Goal: Obtain resource: Download file/media

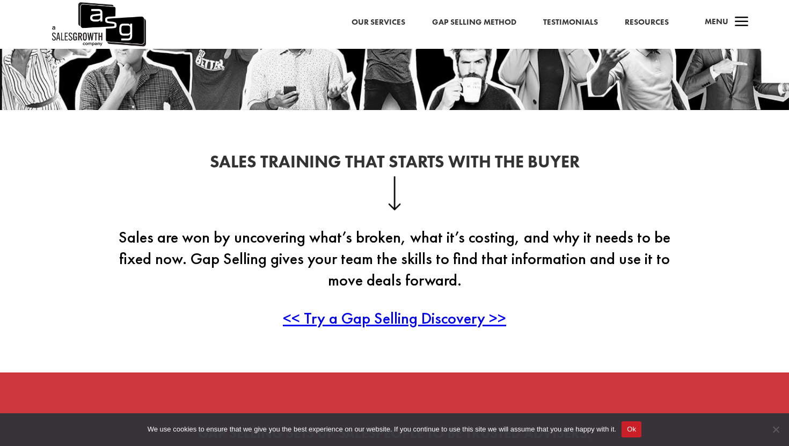
scroll to position [265, 0]
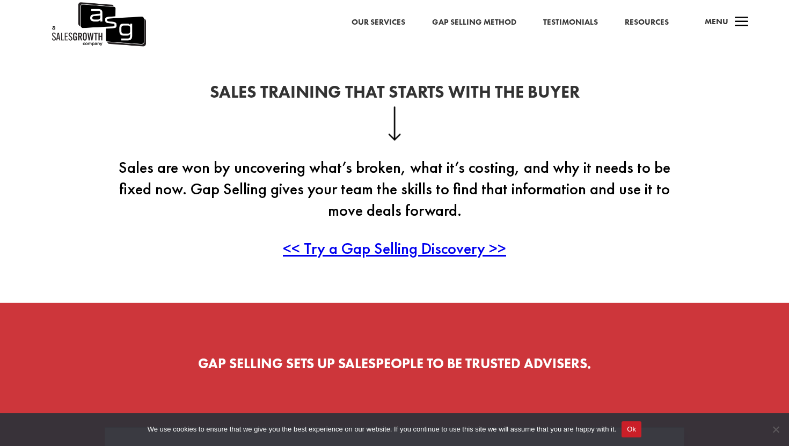
click at [402, 254] on span "<< Try a Gap Selling Discovery >>" at bounding box center [394, 248] width 223 height 21
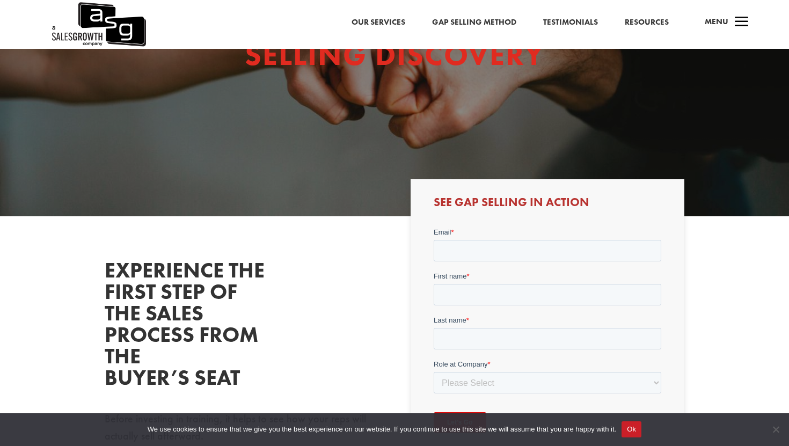
scroll to position [105, 0]
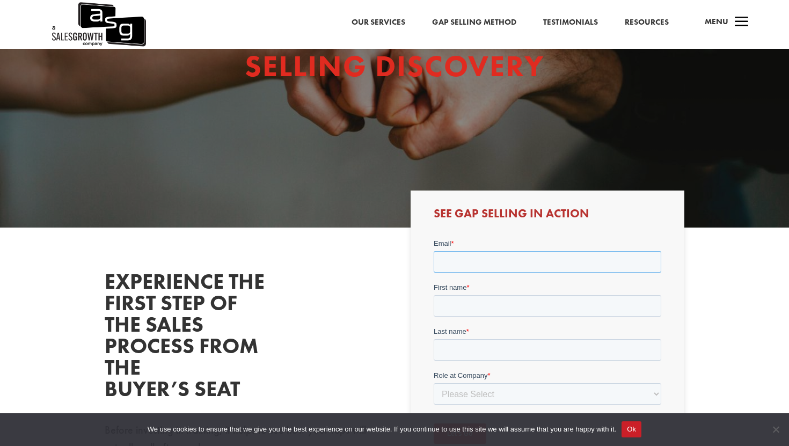
click at [480, 265] on input "Email *" at bounding box center [547, 261] width 228 height 21
type input "ben@unloc.app"
click at [508, 311] on input "First name *" at bounding box center [547, 305] width 228 height 21
type input "ben"
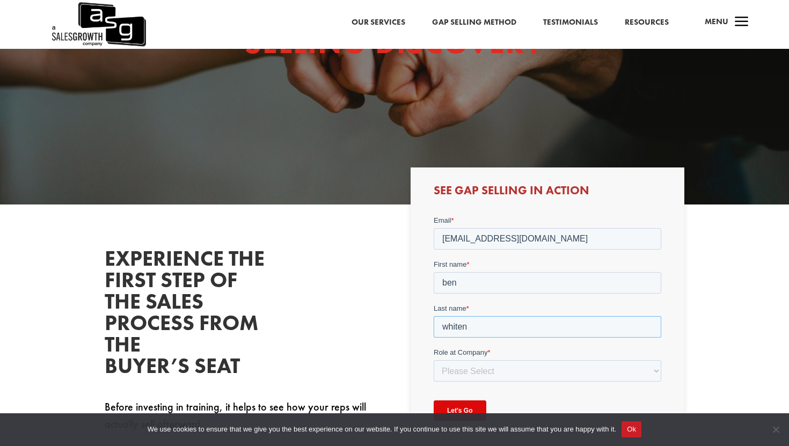
scroll to position [133, 0]
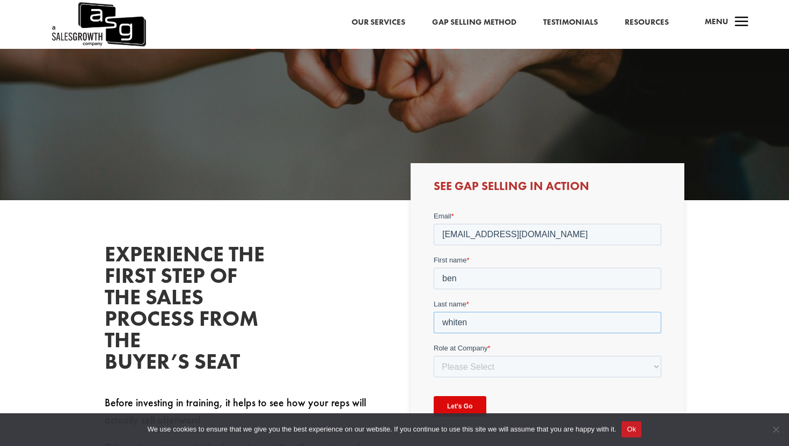
type input "whiten"
click at [514, 376] on select "Please Select C-Level (CRO, CSO, etc) Senior Leadership (VP of Sales, VP of Ena…" at bounding box center [547, 365] width 228 height 21
select select "Director/Manager (Sales Director, Regional Sales Manager, etc)"
click at [433, 355] on select "Please Select C-Level (CRO, CSO, etc) Senior Leadership (VP of Sales, VP of Ena…" at bounding box center [547, 365] width 228 height 21
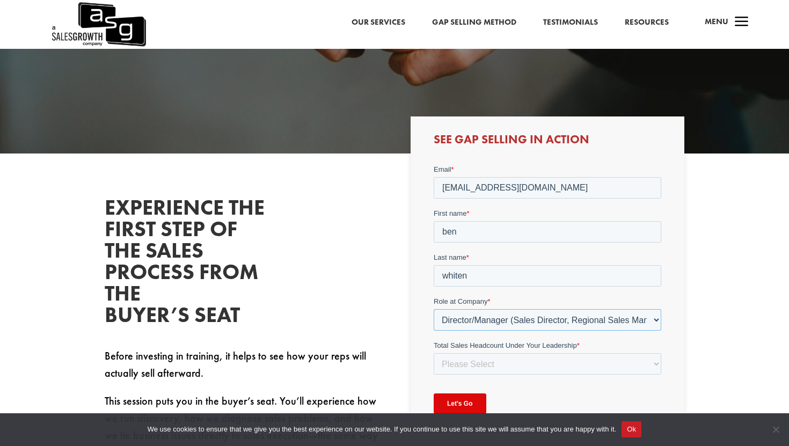
scroll to position [235, 0]
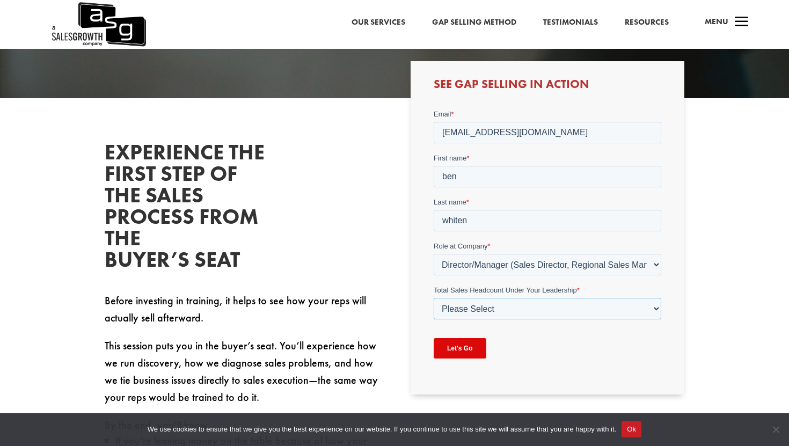
click at [506, 305] on select "Please Select Just Me 1-9 10-19 20-49 50-99 100+" at bounding box center [547, 307] width 228 height 21
click at [433, 297] on select "Please Select Just Me 1-9 10-19 20-49 50-99 100+" at bounding box center [547, 307] width 228 height 21
click at [489, 308] on select "Please Select Just Me 1-9 10-19 20-49 50-99 100+" at bounding box center [547, 307] width 228 height 21
select select "20-49"
click at [433, 297] on select "Please Select Just Me 1-9 10-19 20-49 50-99 100+" at bounding box center [547, 307] width 228 height 21
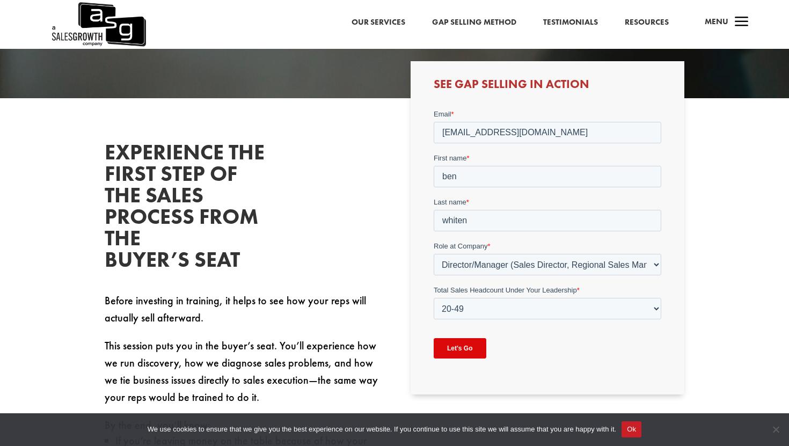
click at [466, 350] on input "Let's Go" at bounding box center [459, 348] width 53 height 20
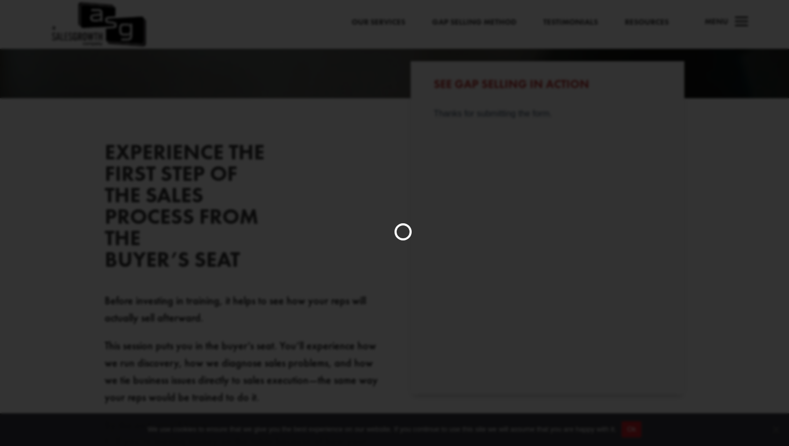
click at [475, 351] on div at bounding box center [394, 223] width 789 height 446
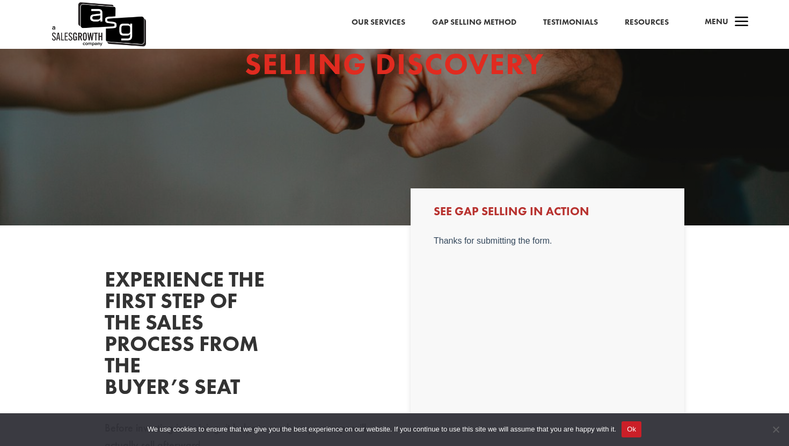
scroll to position [0, 0]
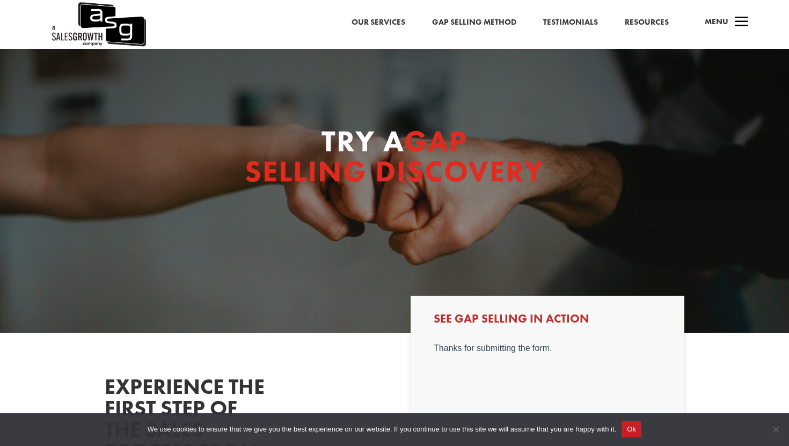
click at [646, 23] on link "Resources" at bounding box center [647, 23] width 44 height 14
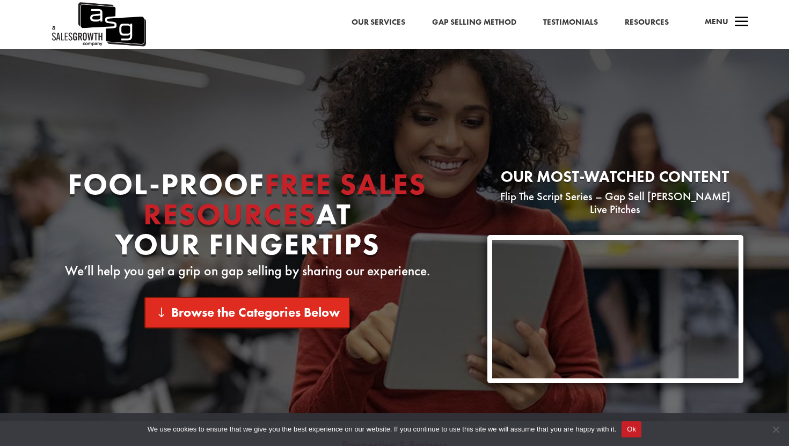
click at [308, 312] on link "Browse the Categories Below" at bounding box center [247, 313] width 206 height 32
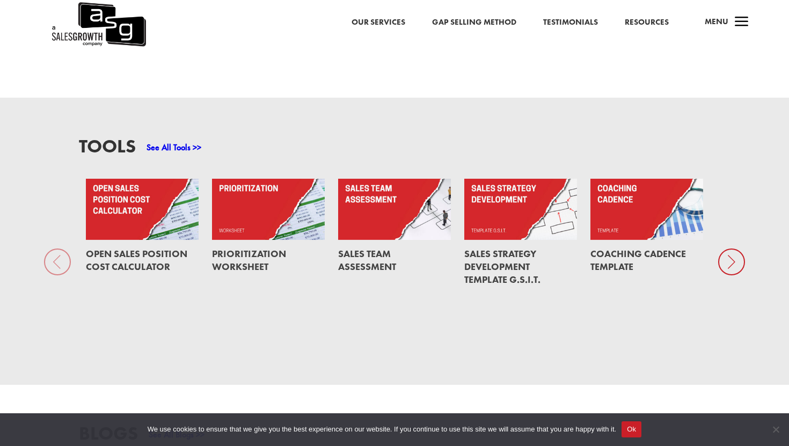
scroll to position [729, 0]
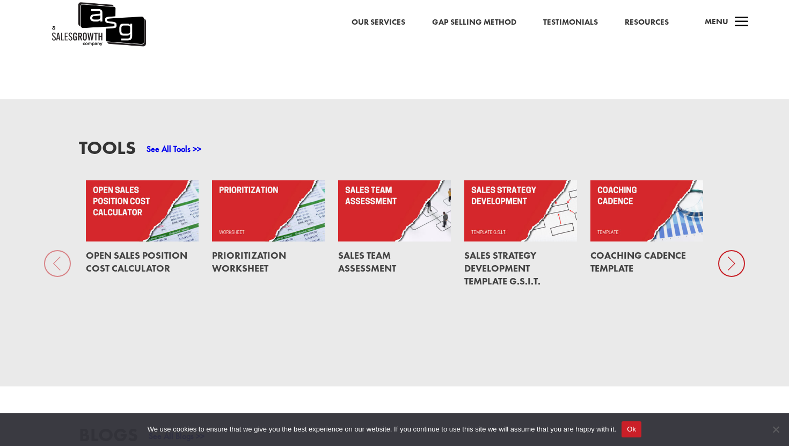
click at [174, 143] on link "See All Tools >>" at bounding box center [174, 148] width 55 height 11
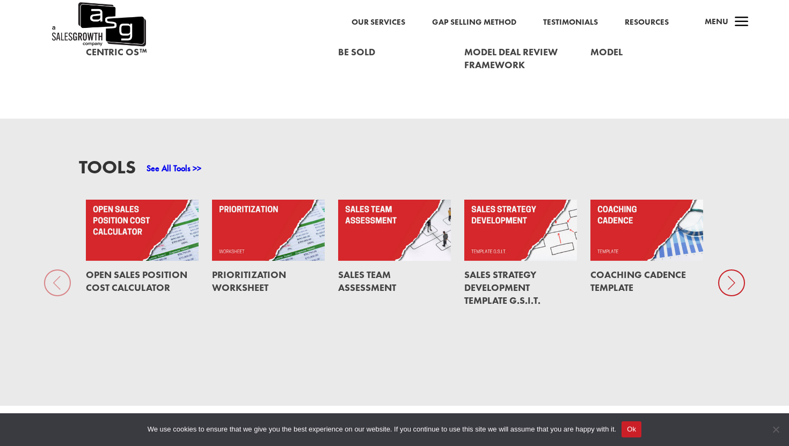
scroll to position [709, 0]
click at [172, 163] on p "See All Tools >>" at bounding box center [174, 169] width 55 height 13
click at [180, 163] on link "See All Tools >>" at bounding box center [174, 168] width 55 height 11
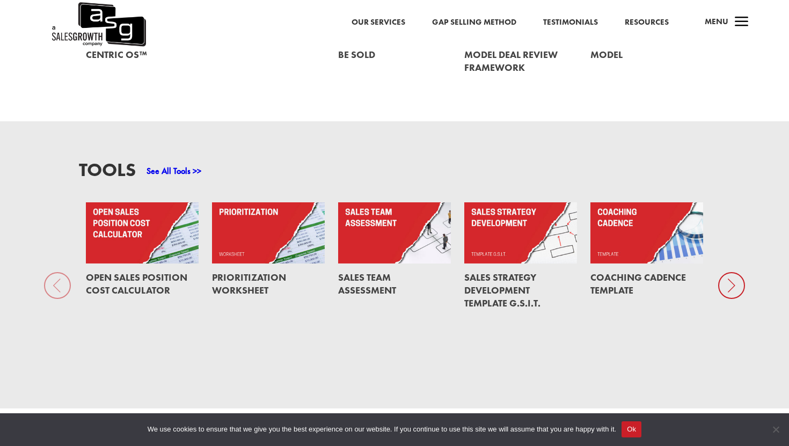
scroll to position [698, 0]
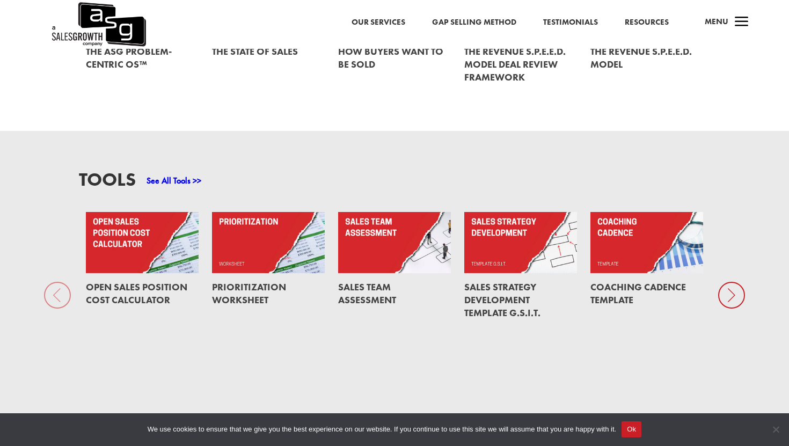
click at [191, 175] on link "See All Tools >>" at bounding box center [174, 180] width 55 height 11
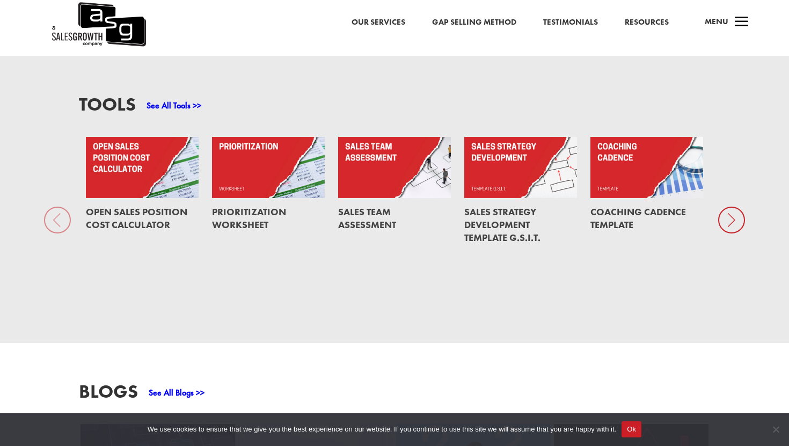
scroll to position [761, 0]
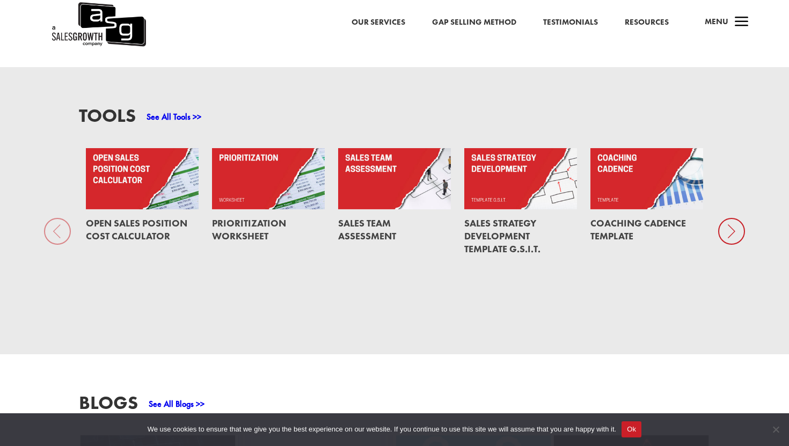
click at [172, 111] on link "See All Tools >>" at bounding box center [174, 116] width 55 height 11
click at [197, 111] on link "See All Tools >>" at bounding box center [174, 116] width 55 height 11
click at [110, 27] on img at bounding box center [98, 24] width 96 height 49
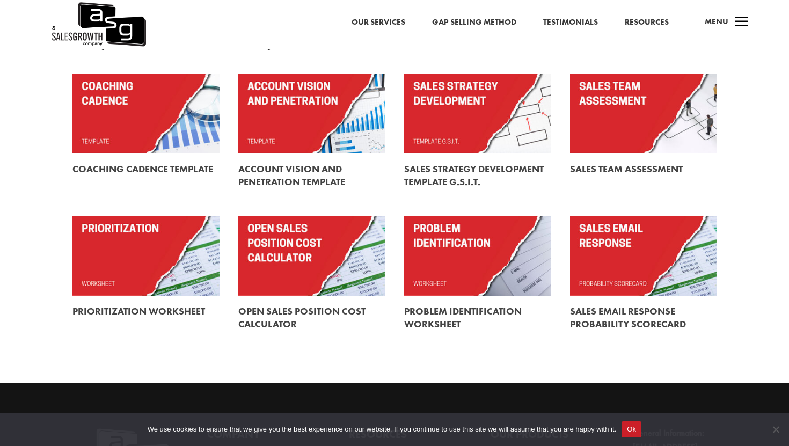
scroll to position [307, 0]
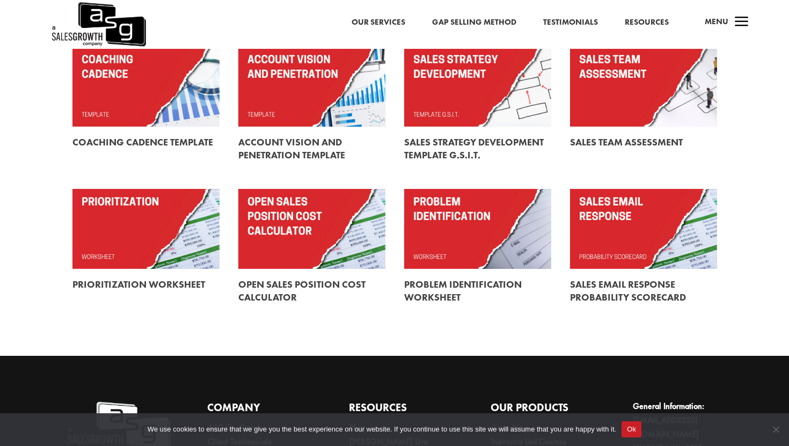
click at [500, 238] on link at bounding box center [477, 229] width 147 height 80
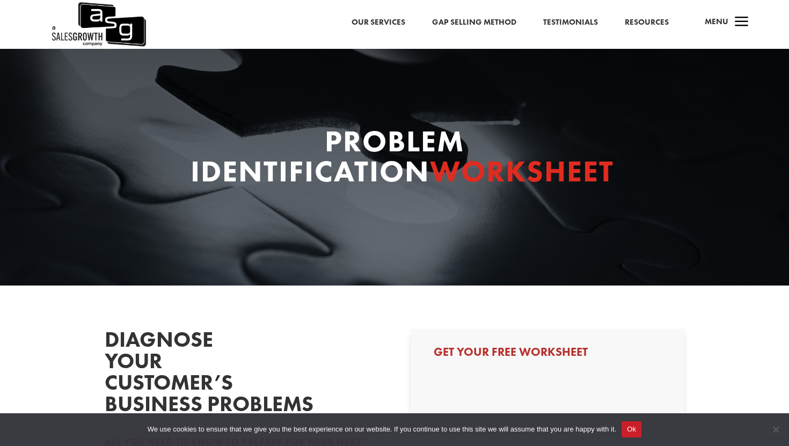
select select "Director/Manager (Sales Director, Regional Sales Manager, etc)"
select select "20-49"
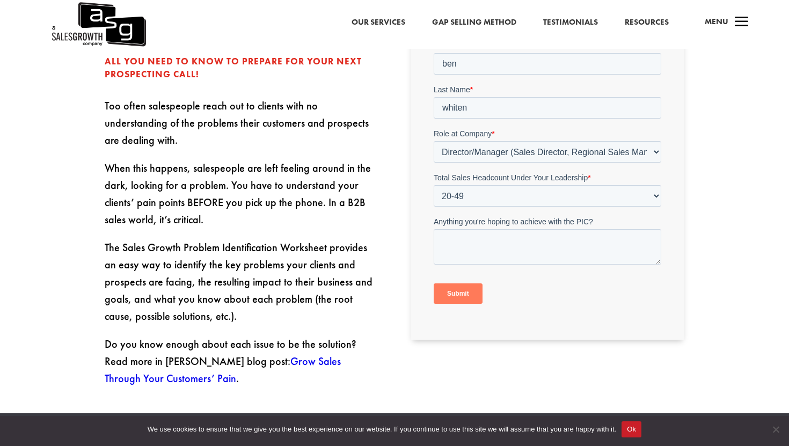
scroll to position [377, 0]
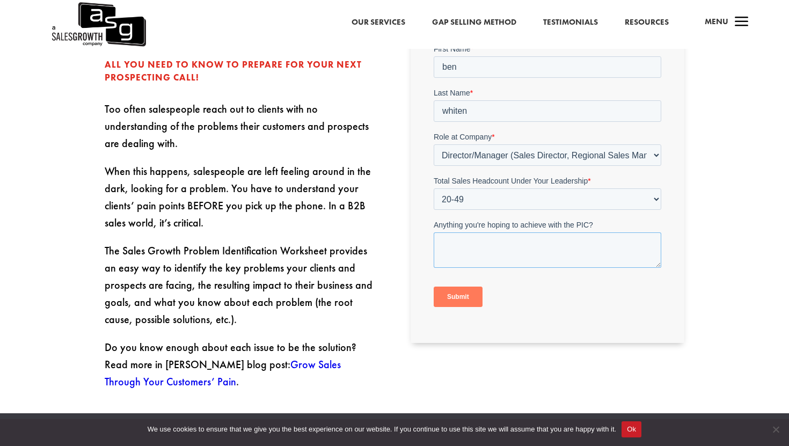
click at [496, 248] on textarea "Anything you're hoping to achieve with the PIC?" at bounding box center [547, 249] width 228 height 35
click at [471, 297] on input "Submit" at bounding box center [457, 297] width 49 height 20
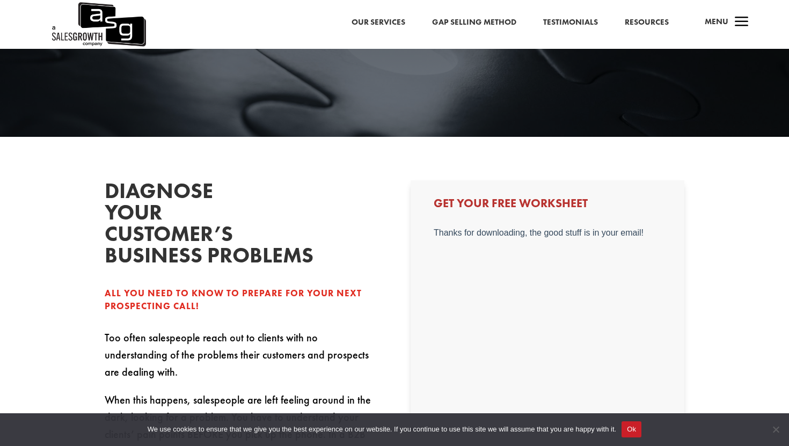
scroll to position [204, 0]
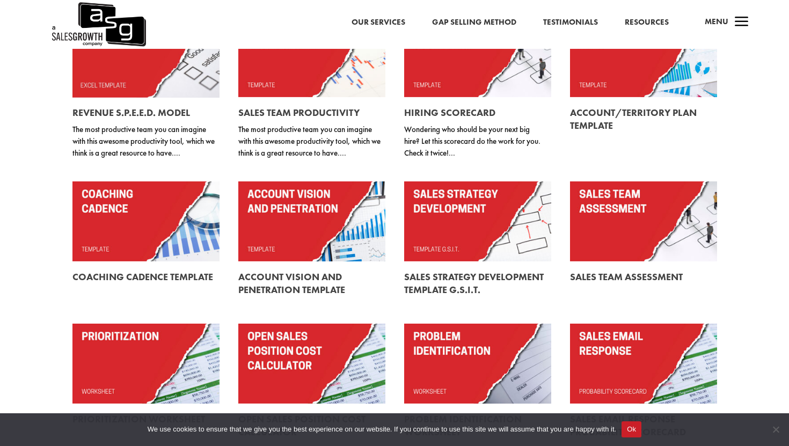
scroll to position [181, 0]
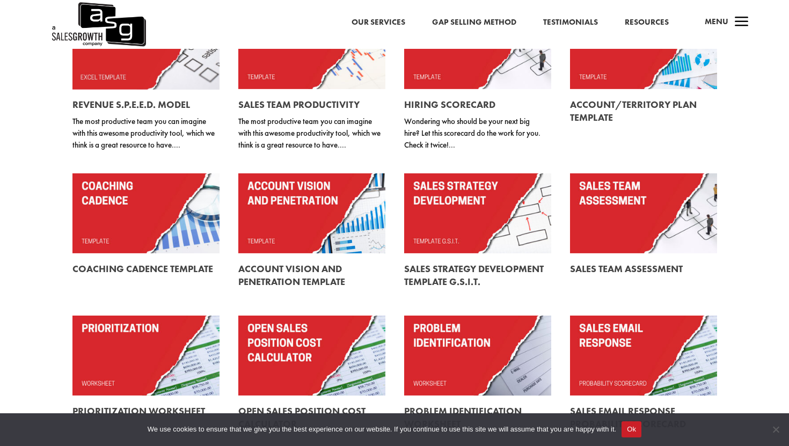
click at [744, 205] on div "All Tools Everything you need for a handy sales toolbox. Revenue S.P.E.E.D. Mod…" at bounding box center [394, 175] width 789 height 614
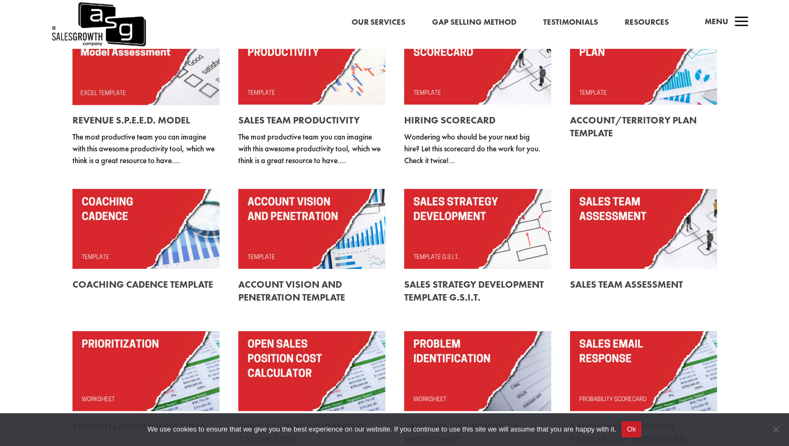
scroll to position [18, 0]
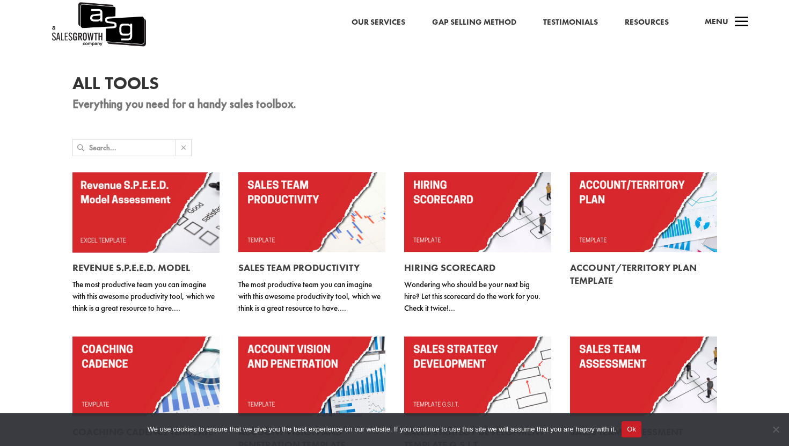
click at [636, 212] on link at bounding box center [643, 212] width 147 height 80
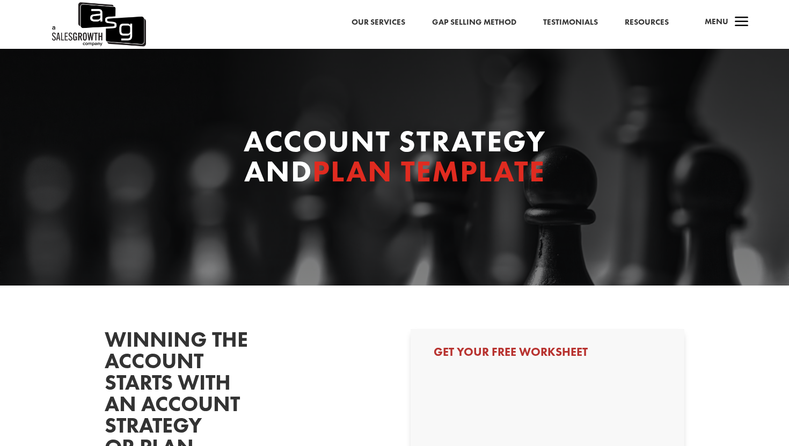
select select "Director/Manager (Sales Director, Regional Sales Manager, etc)"
select select "20-49"
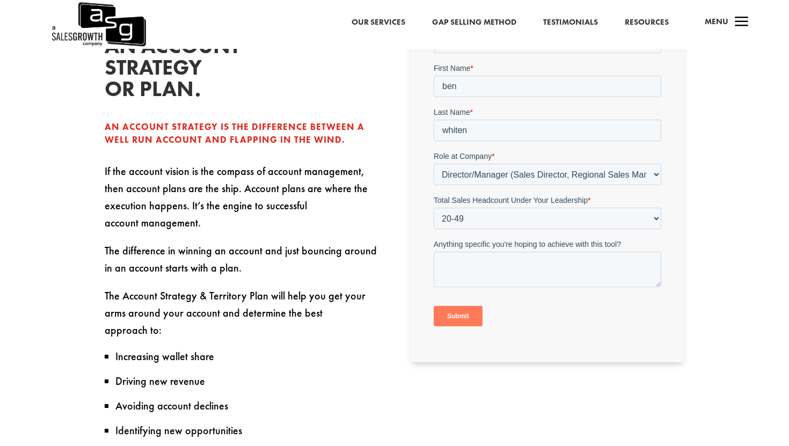
click at [449, 312] on input "Submit" at bounding box center [457, 315] width 49 height 20
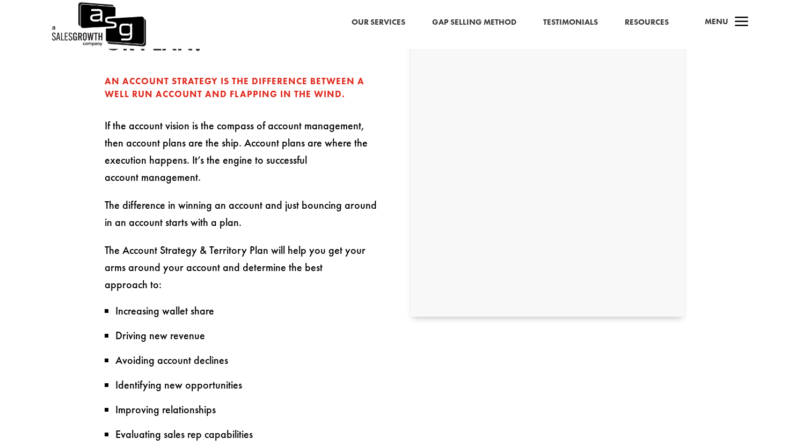
scroll to position [413, 0]
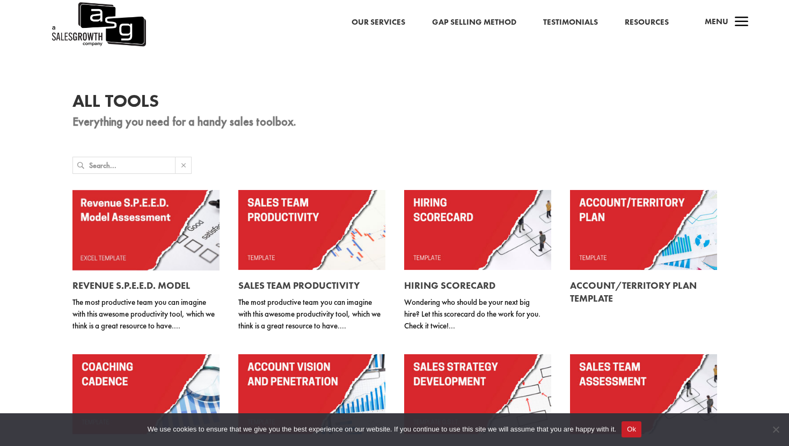
click at [107, 160] on input "text" at bounding box center [132, 165] width 86 height 16
click at [259, 136] on div "All Tools Everything you need for a handy sales toolbox." at bounding box center [394, 110] width 644 height 65
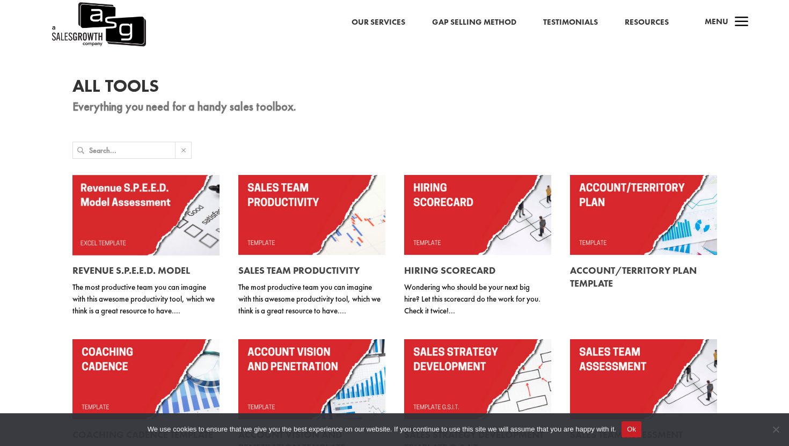
click at [155, 148] on input "text" at bounding box center [132, 150] width 86 height 16
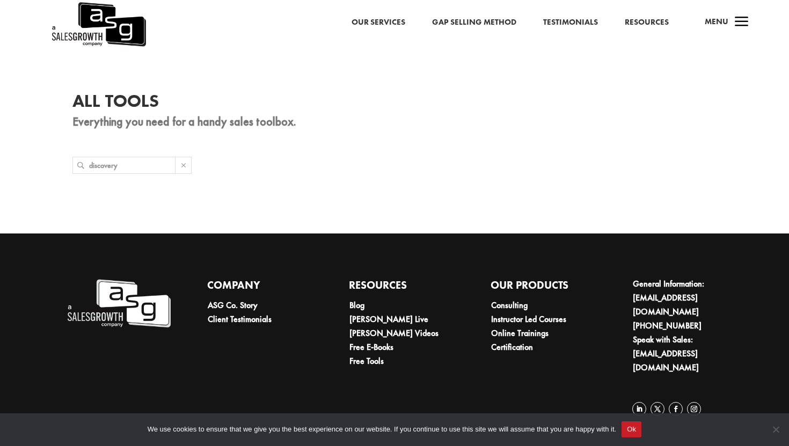
type input "discover"
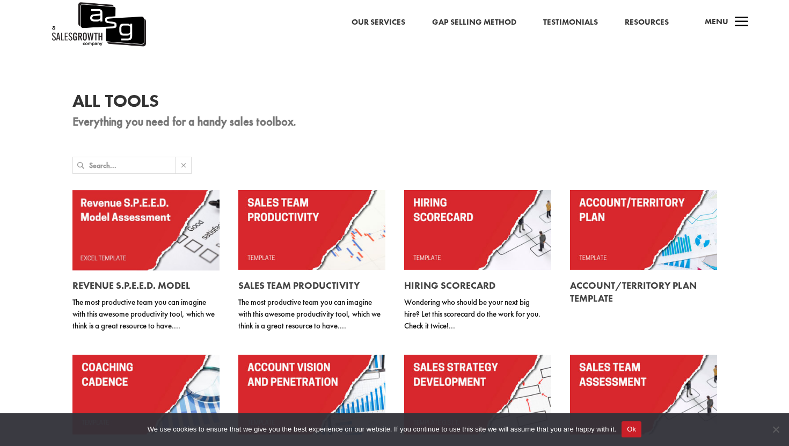
click at [167, 135] on div "All Tools Everything you need for a handy sales toolbox." at bounding box center [394, 110] width 644 height 65
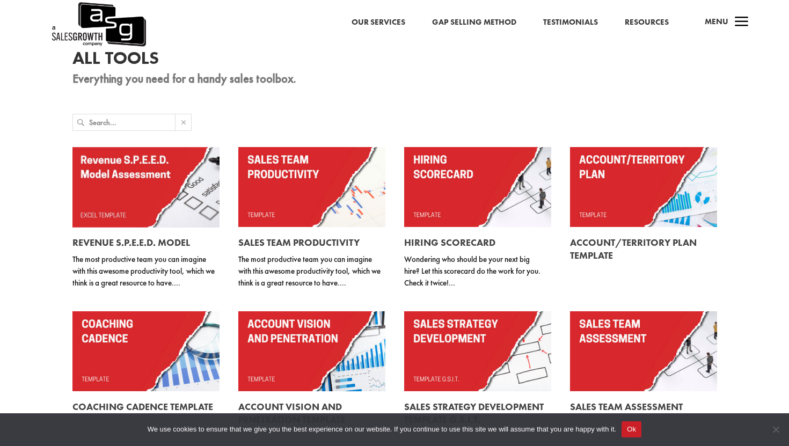
scroll to position [17, 0]
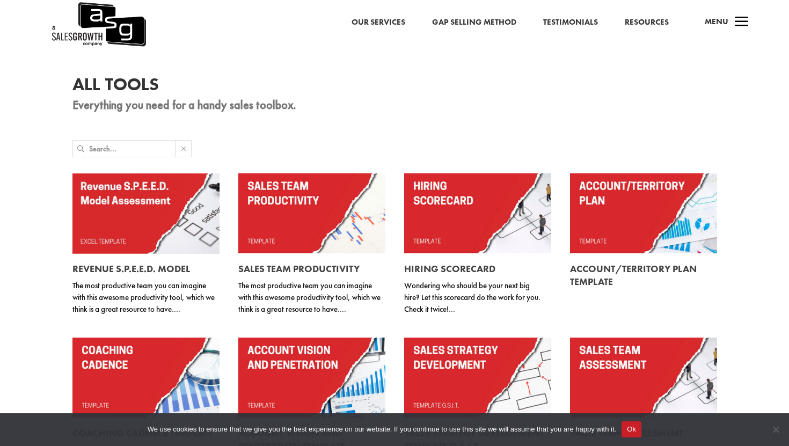
click at [335, 217] on link at bounding box center [311, 213] width 147 height 80
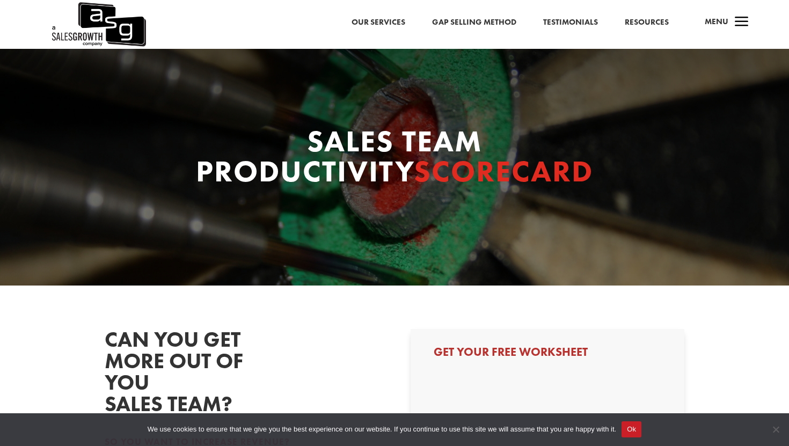
select select "Director/Manager (Sales Director, Regional Sales Manager, etc)"
select select "20-49"
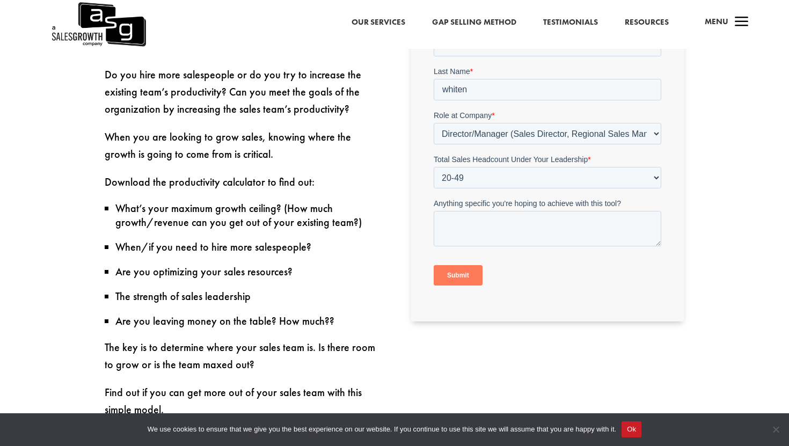
scroll to position [430, 0]
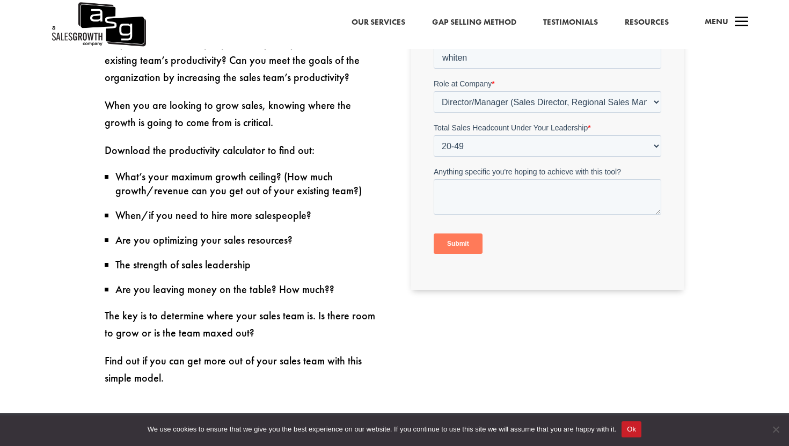
click at [470, 237] on input "Submit" at bounding box center [457, 243] width 49 height 20
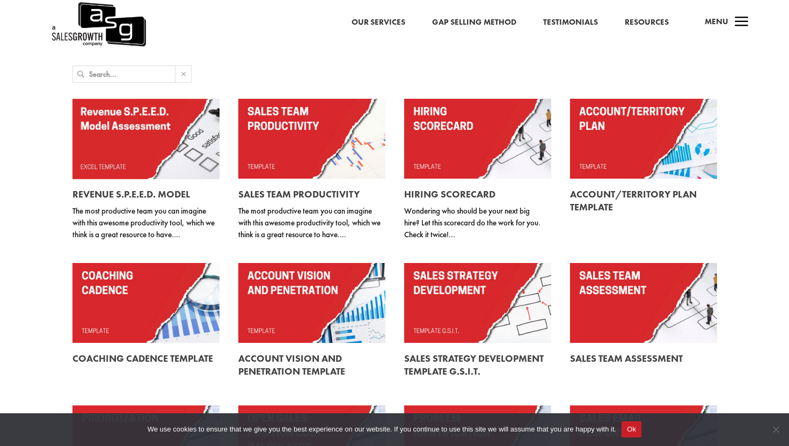
scroll to position [98, 0]
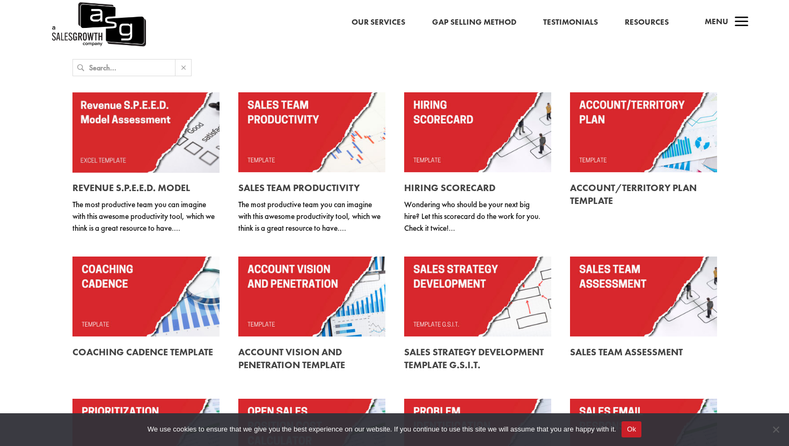
click at [630, 142] on link at bounding box center [643, 132] width 147 height 80
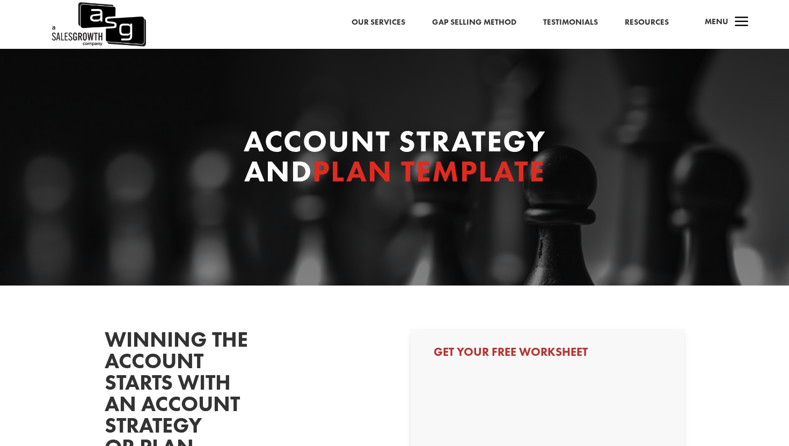
select select "Director/Manager (Sales Director, Regional Sales Manager, etc)"
select select "20-49"
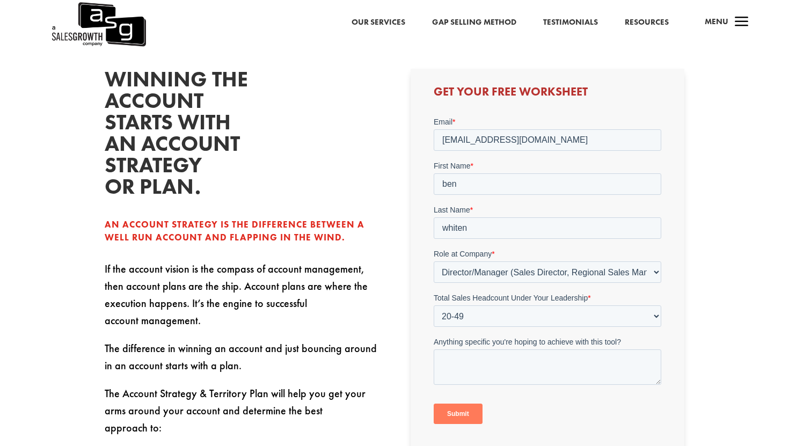
scroll to position [263, 0]
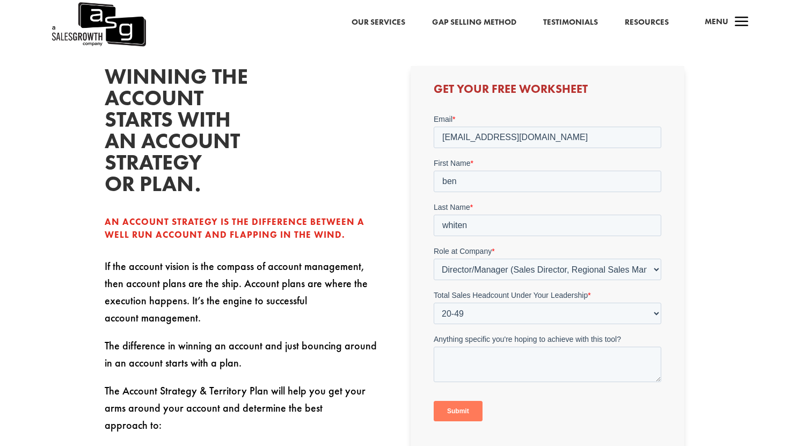
click at [455, 408] on input "Submit" at bounding box center [457, 410] width 49 height 20
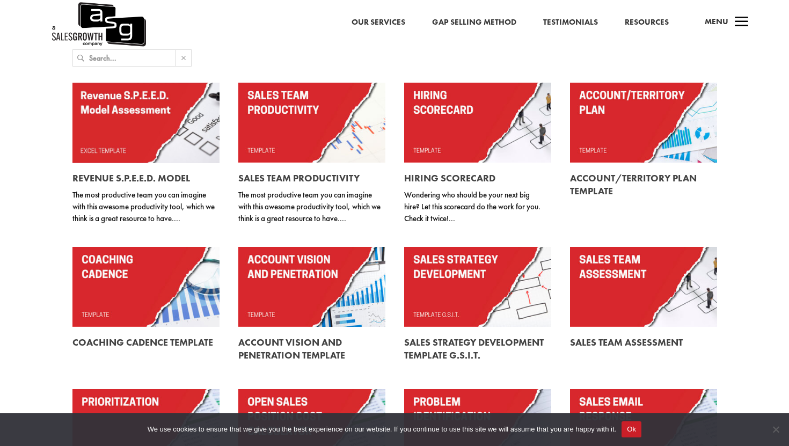
scroll to position [97, 0]
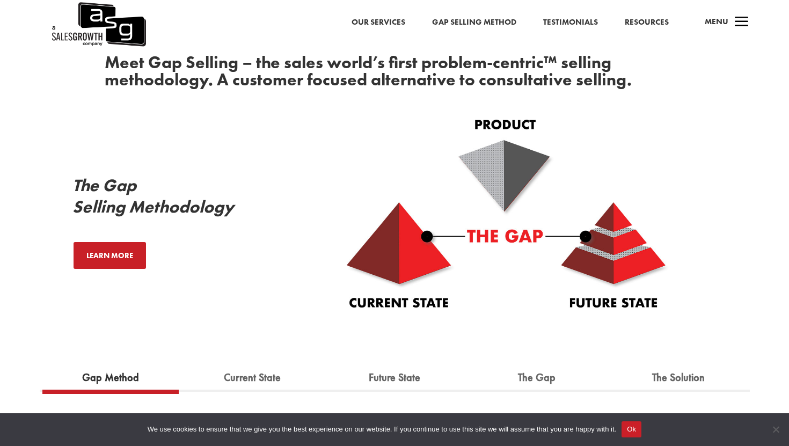
scroll to position [560, 0]
